Goal: Task Accomplishment & Management: Manage account settings

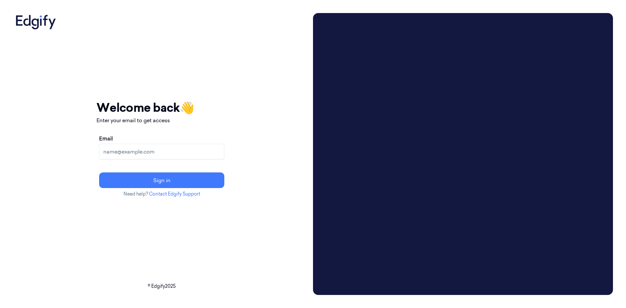
click at [200, 151] on input "Email" at bounding box center [161, 152] width 125 height 16
paste input "sreenivasulu.m@indivillage.co"
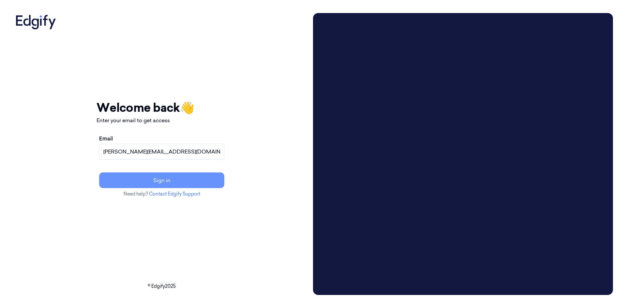
type input "sreenivasulu.m@indivillage.co"
click at [200, 178] on button "Sign in" at bounding box center [161, 180] width 125 height 16
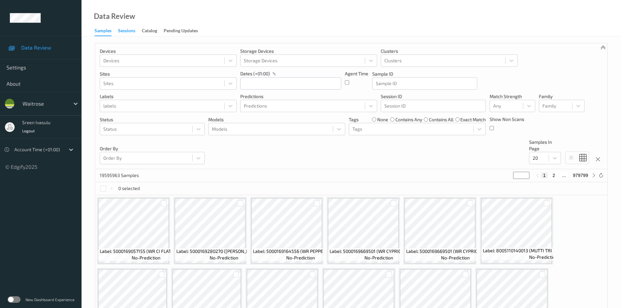
click at [130, 31] on div "Sessions" at bounding box center [126, 31] width 17 height 8
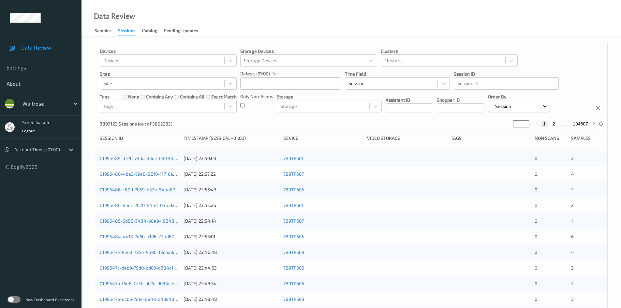
click at [16, 298] on label at bounding box center [13, 299] width 13 height 7
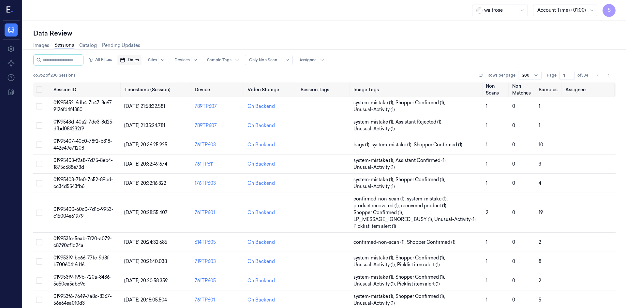
click at [139, 62] on span "Dates" at bounding box center [133, 60] width 11 height 6
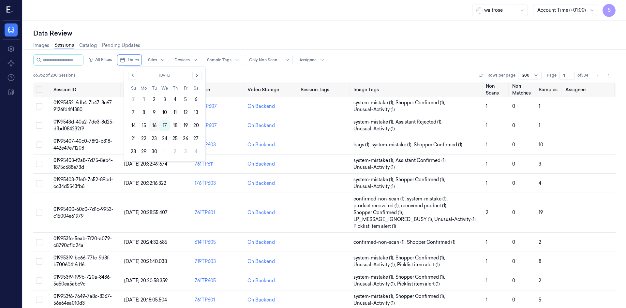
click at [152, 125] on button "16" at bounding box center [154, 125] width 10 height 10
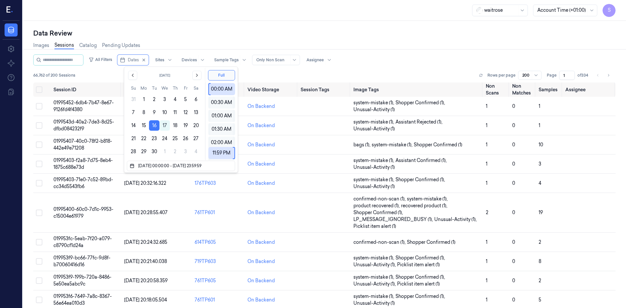
click at [423, 50] on div "Images Sessions Catalog Pending Updates" at bounding box center [324, 46] width 582 height 17
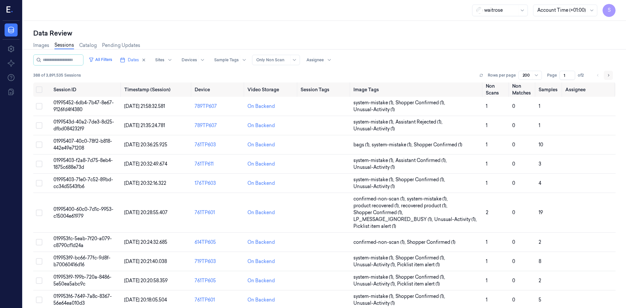
click at [608, 75] on button "Go to next page" at bounding box center [608, 75] width 9 height 9
type input "2"
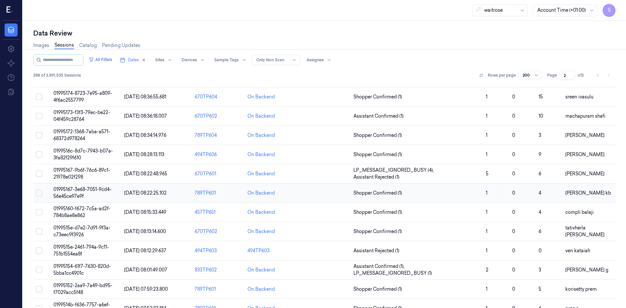
scroll to position [3226, 0]
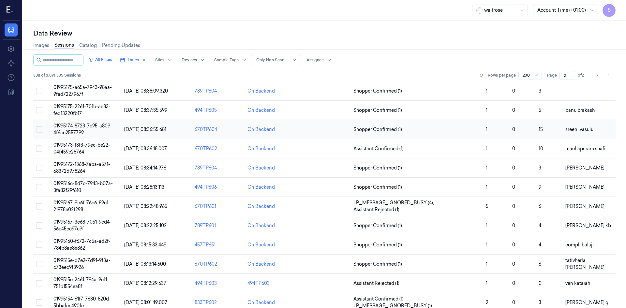
click at [69, 126] on span "01995174-8723-7e95-a809-4f6ac2557799" at bounding box center [82, 129] width 59 height 13
click at [84, 123] on div "Data Review Images Sessions Catalog Pending Updates All Filters Dates Sites Dev…" at bounding box center [324, 164] width 603 height 287
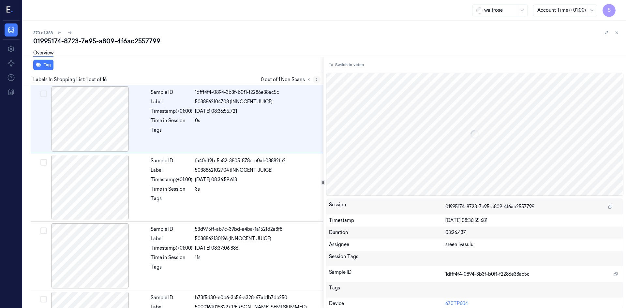
click at [316, 80] on icon at bounding box center [316, 79] width 5 height 5
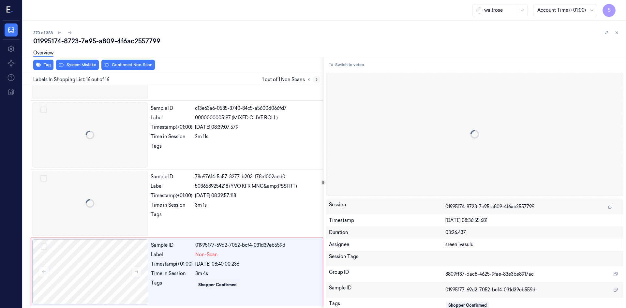
scroll to position [874, 0]
click at [617, 34] on icon at bounding box center [616, 32] width 5 height 5
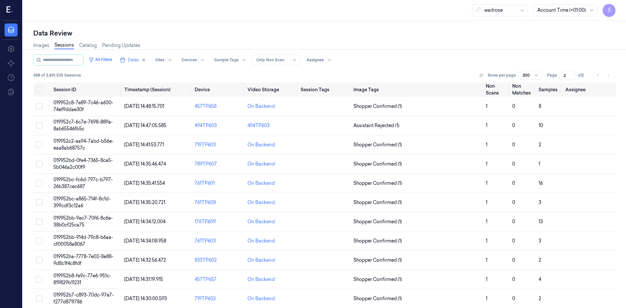
scroll to position [98, 0]
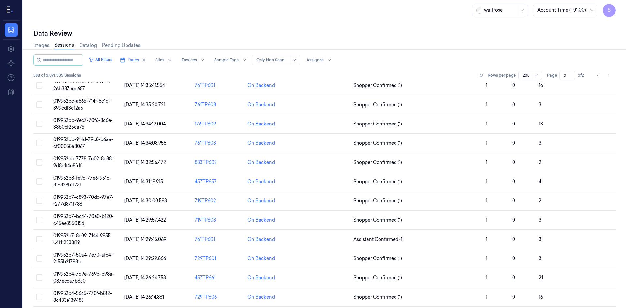
click at [7, 7] on icon at bounding box center [9, 10] width 4 height 6
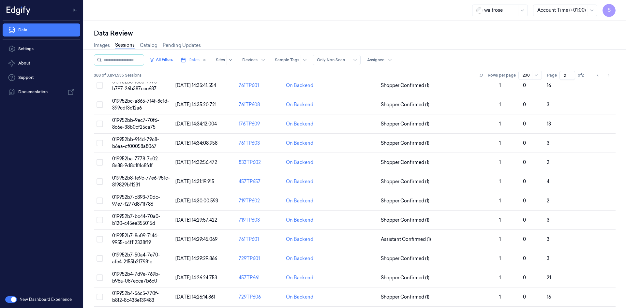
click at [9, 300] on button "button" at bounding box center [11, 299] width 12 height 7
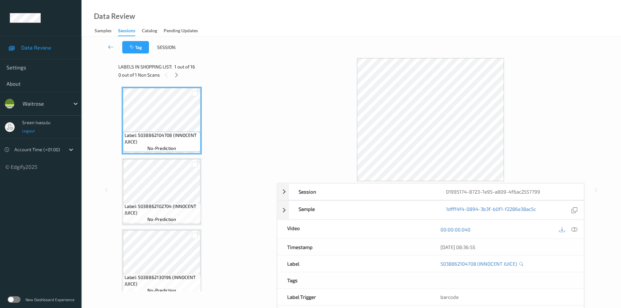
click at [33, 132] on span "Logout" at bounding box center [28, 130] width 13 height 5
